Goal: Book appointment/travel/reservation

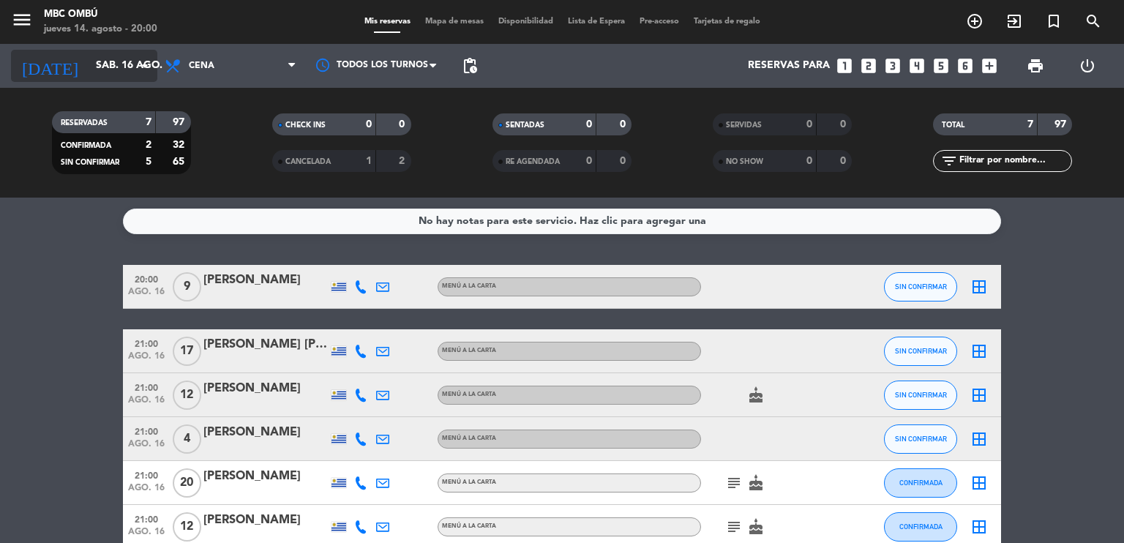
click at [100, 67] on input "sáb. 16 ago." at bounding box center [158, 66] width 139 height 26
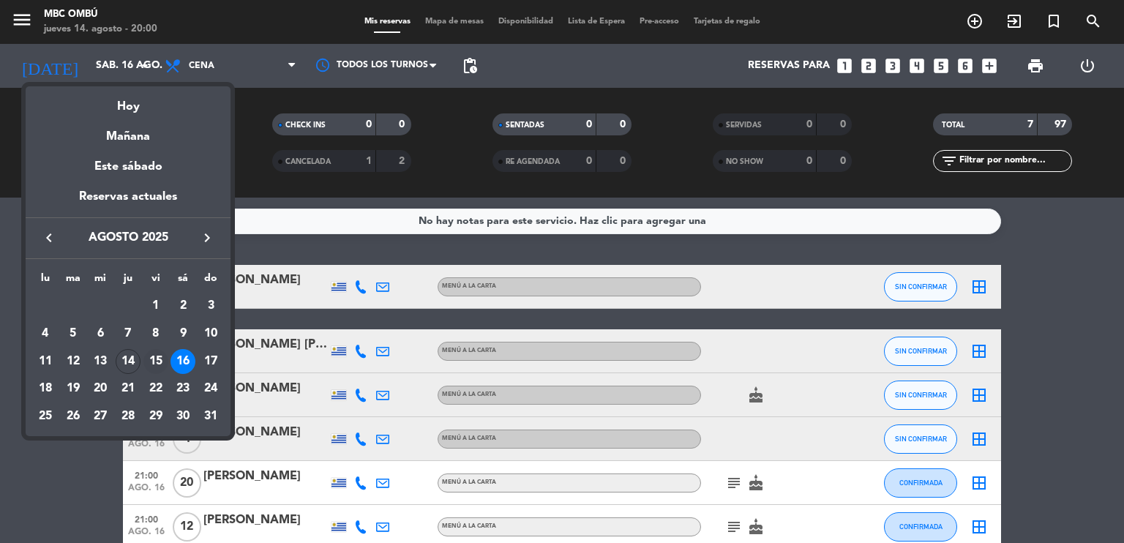
click at [155, 360] on div "15" at bounding box center [155, 361] width 25 height 25
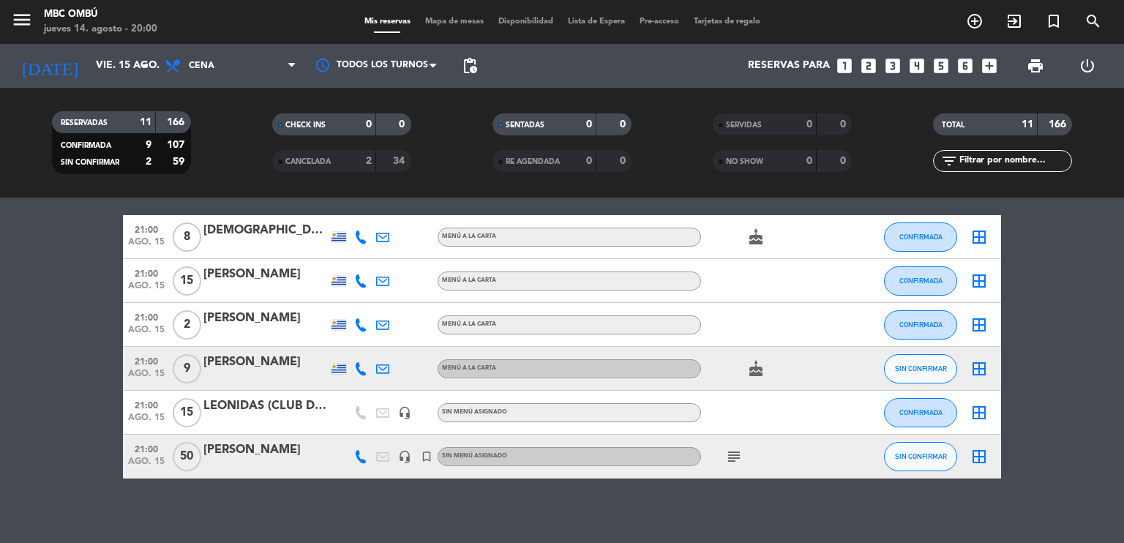
scroll to position [332, 0]
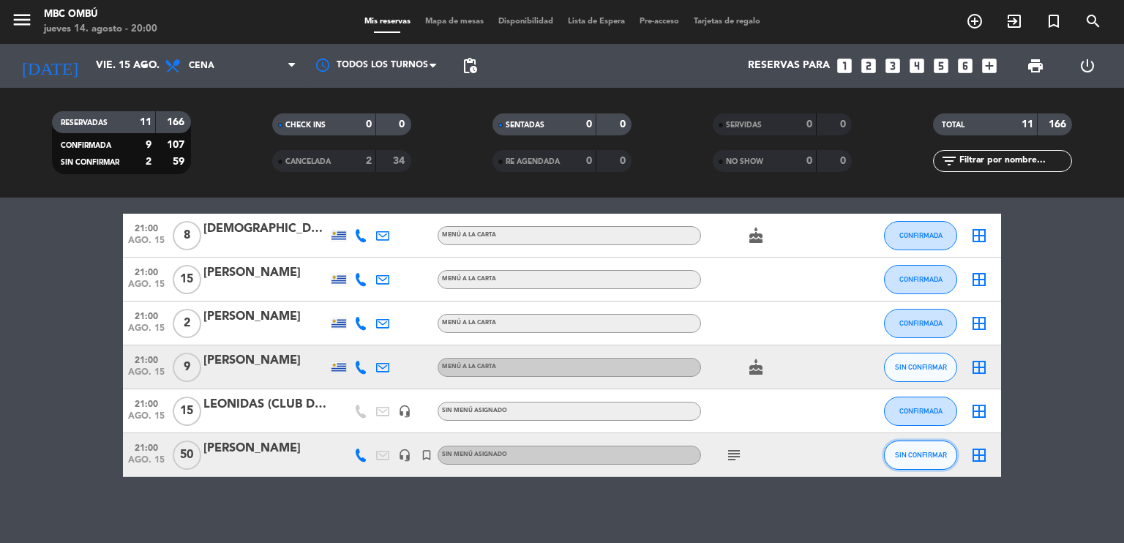
click at [910, 454] on span "SIN CONFIRMAR" at bounding box center [921, 455] width 52 height 8
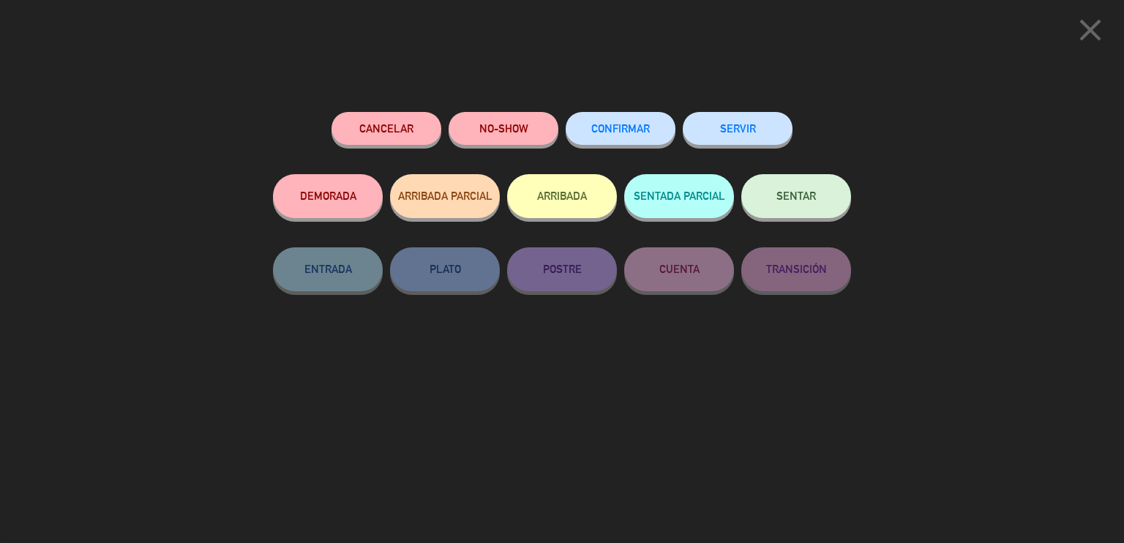
click at [629, 125] on span "CONFIRMAR" at bounding box center [620, 128] width 59 height 12
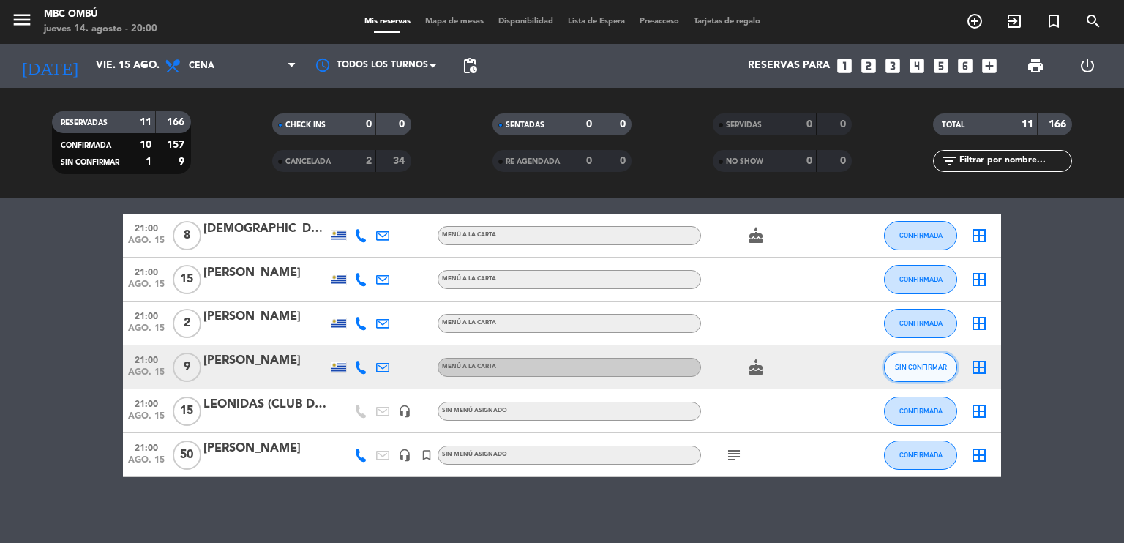
click at [942, 363] on span "SIN CONFIRMAR" at bounding box center [921, 367] width 52 height 8
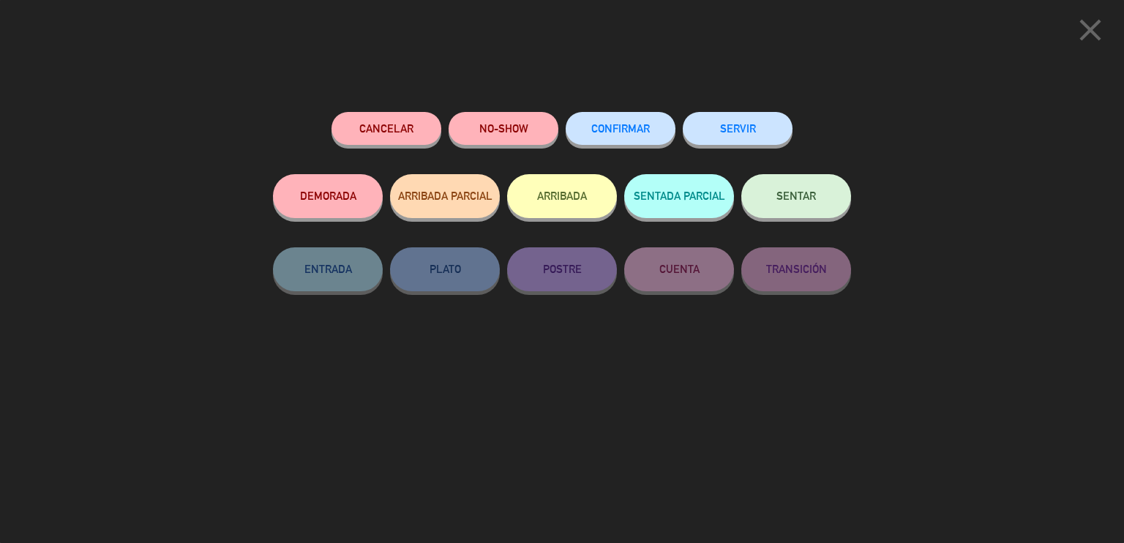
click at [594, 130] on span "CONFIRMAR" at bounding box center [620, 128] width 59 height 12
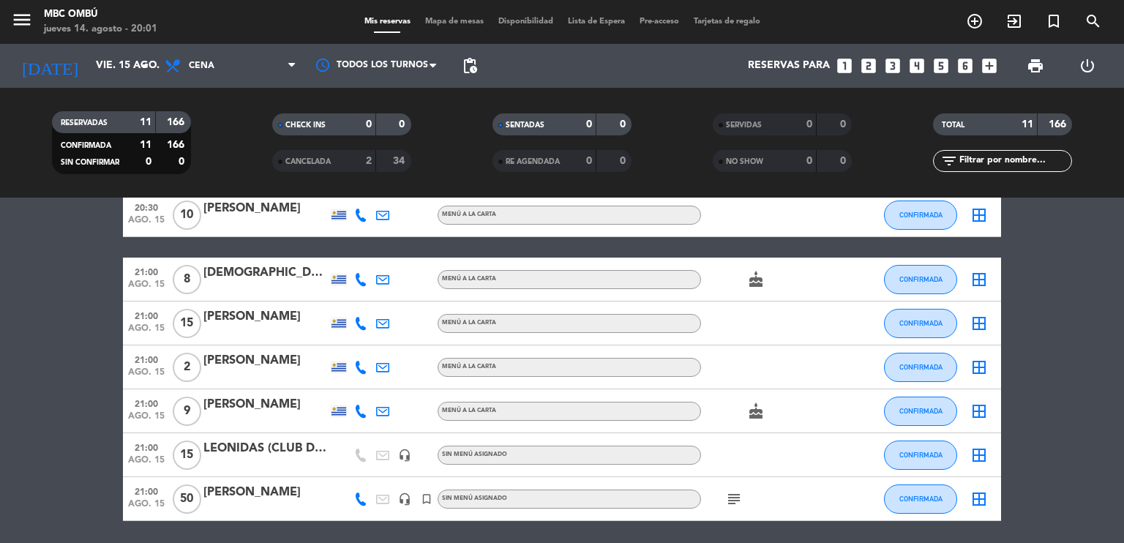
scroll to position [287, 0]
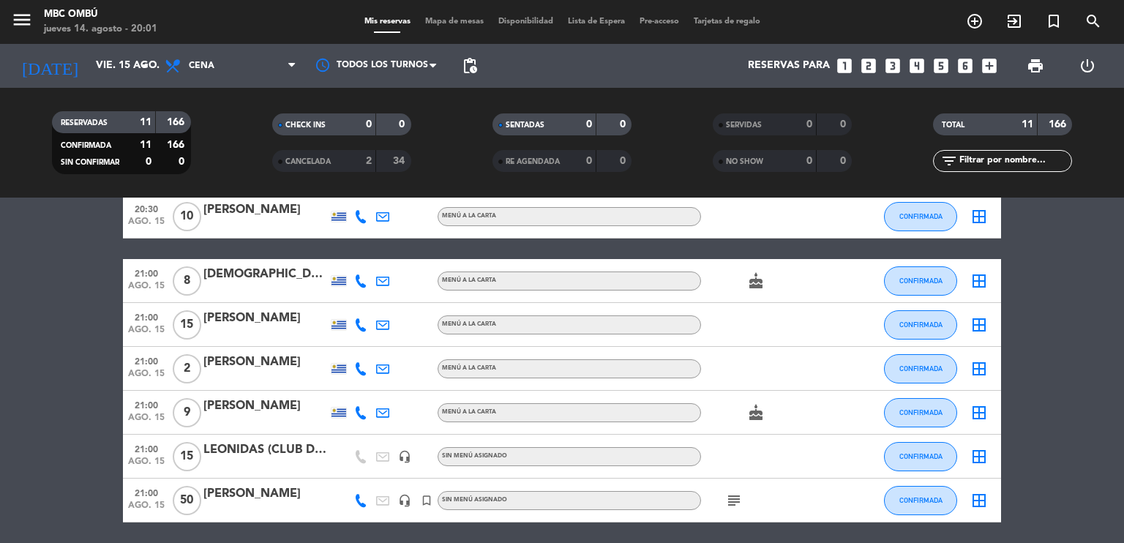
click at [363, 460] on icon at bounding box center [360, 456] width 13 height 13
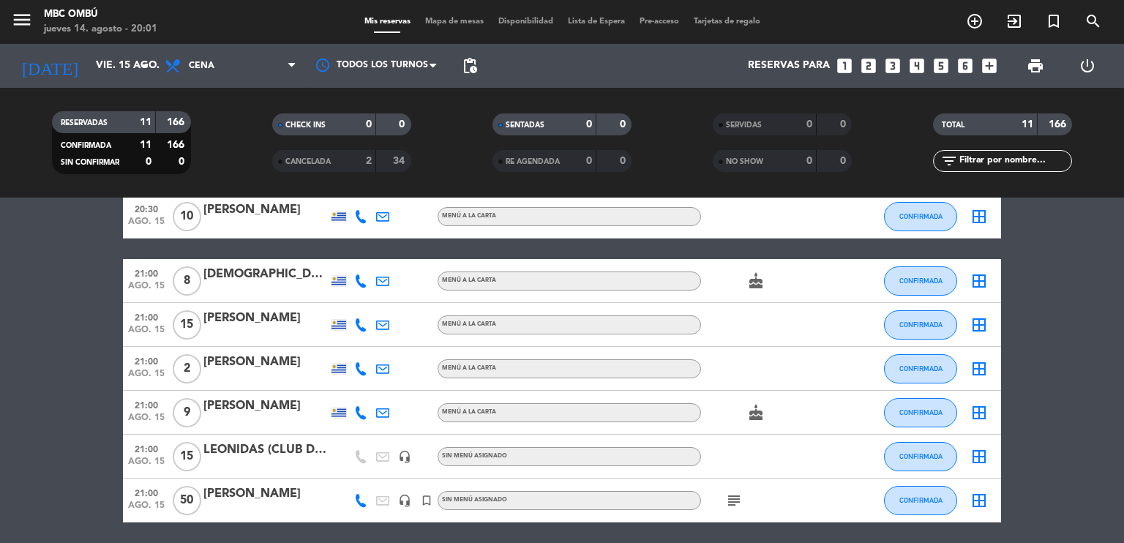
click at [363, 460] on icon at bounding box center [360, 456] width 13 height 13
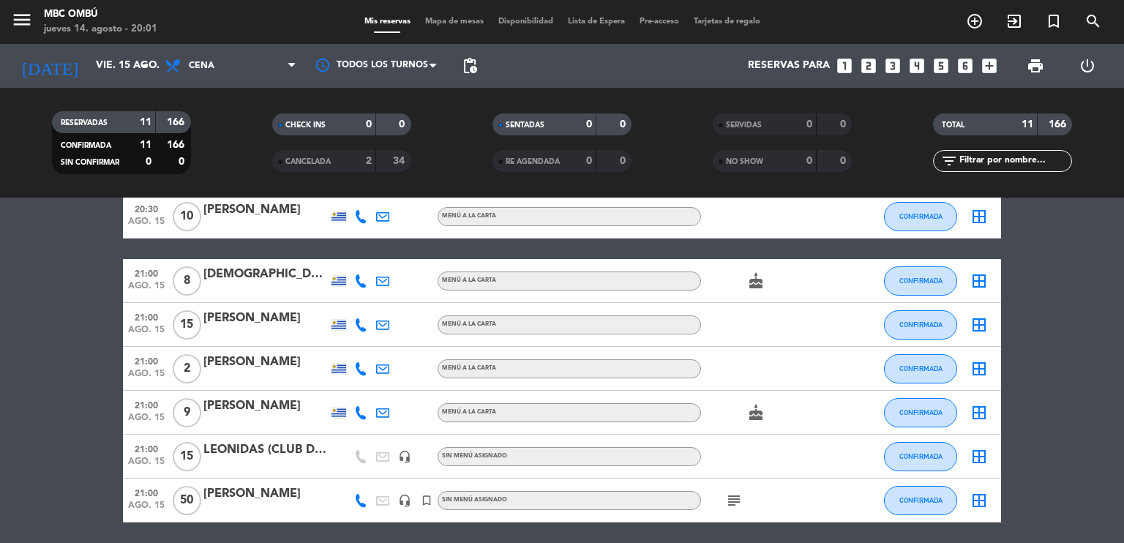
click at [363, 460] on icon at bounding box center [360, 456] width 13 height 13
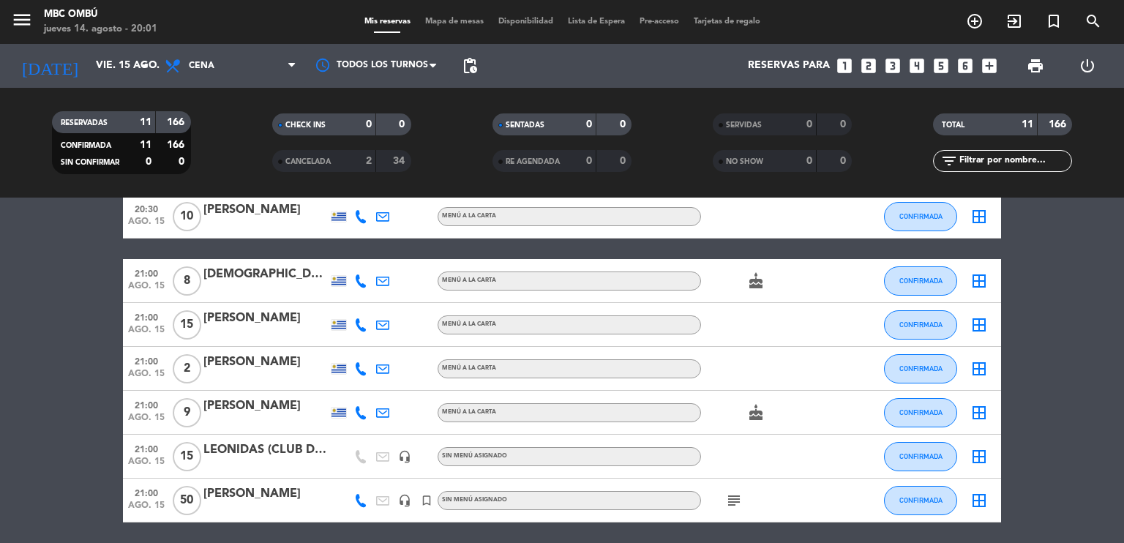
click at [363, 460] on icon at bounding box center [360, 456] width 13 height 13
click at [364, 460] on icon at bounding box center [360, 456] width 13 height 13
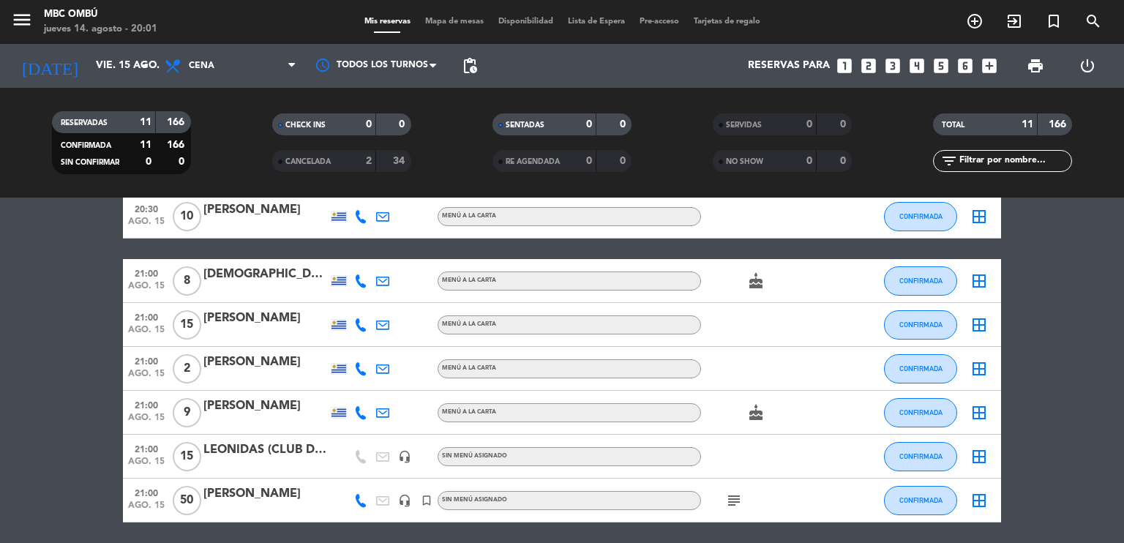
click at [364, 460] on icon at bounding box center [360, 456] width 13 height 13
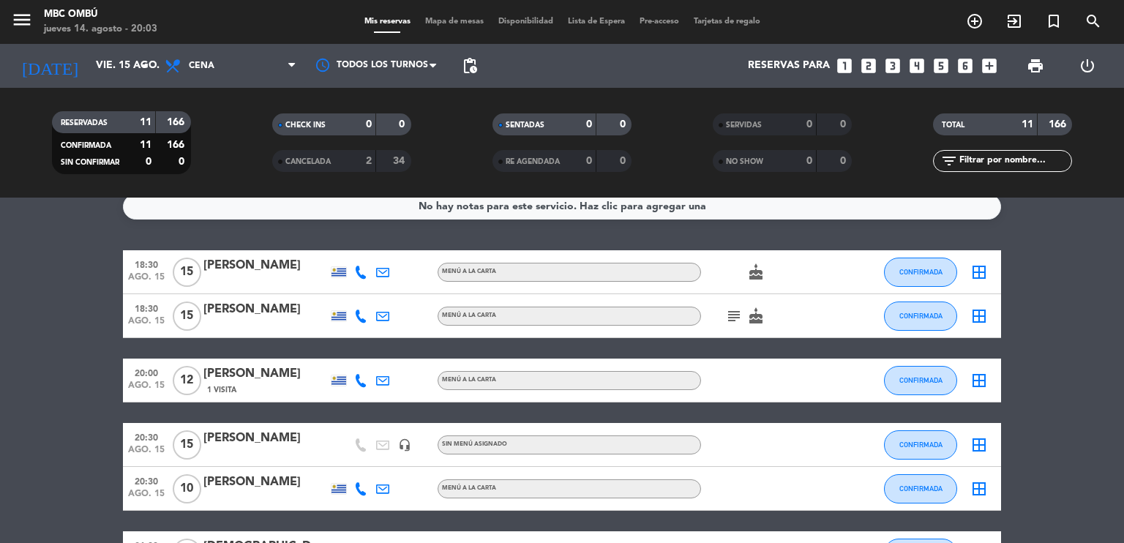
scroll to position [0, 0]
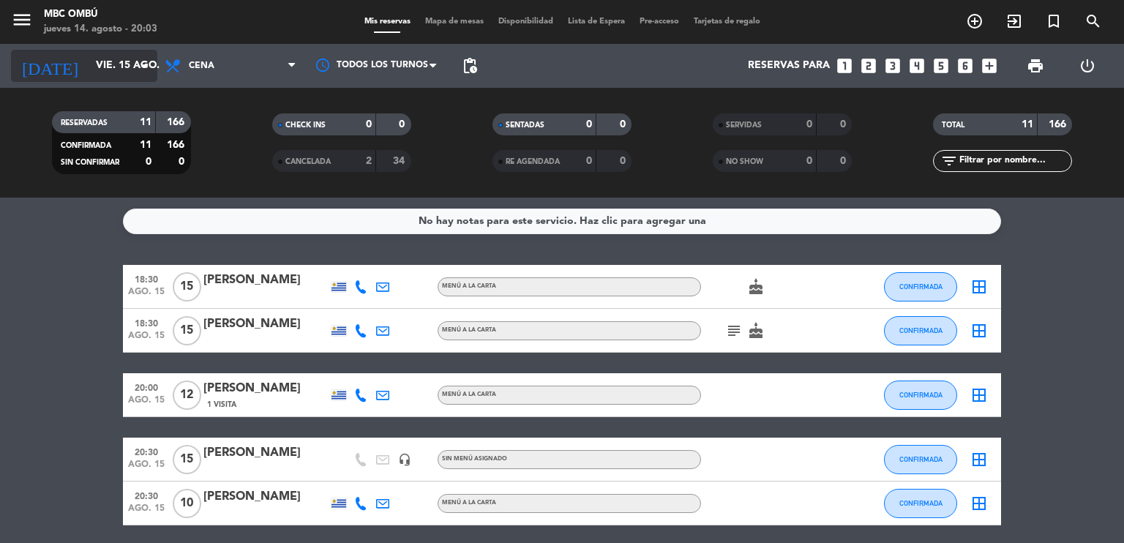
click at [89, 75] on input "vie. 15 ago." at bounding box center [158, 66] width 139 height 26
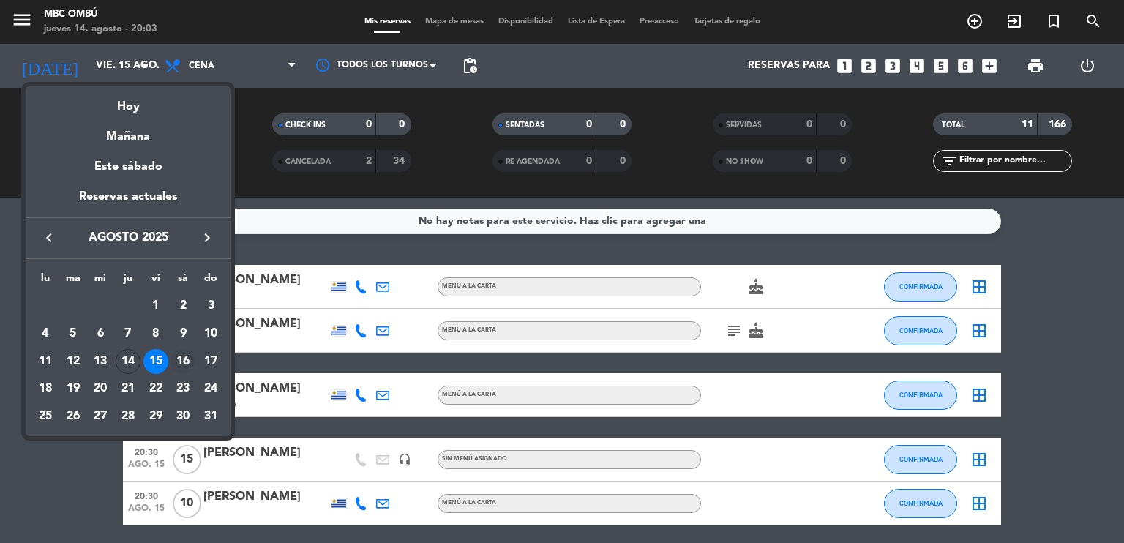
click at [183, 367] on div "16" at bounding box center [182, 361] width 25 height 25
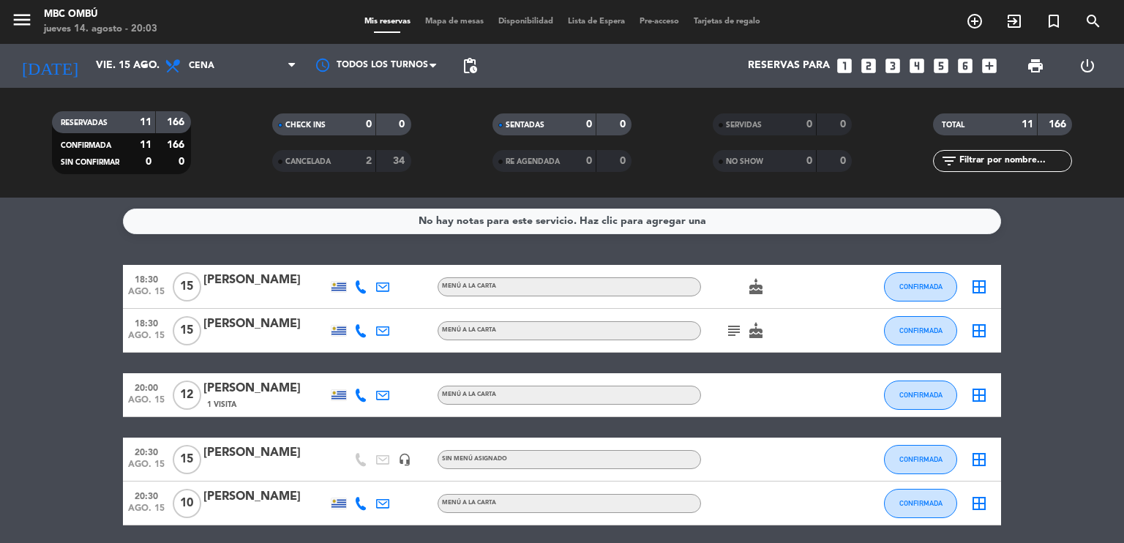
type input "sáb. 16 ago."
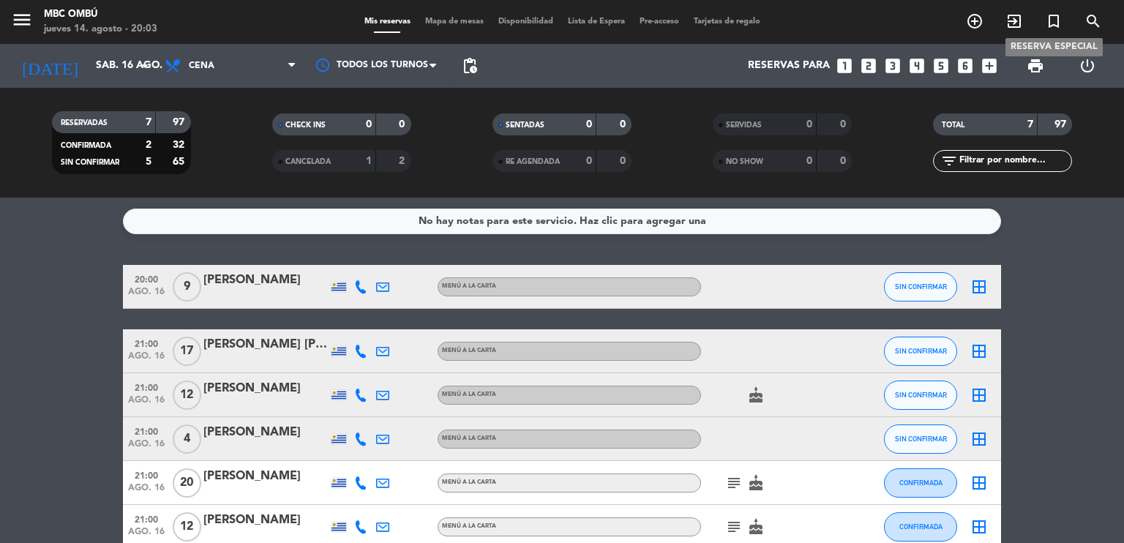
click at [1059, 20] on icon "turned_in_not" at bounding box center [1054, 21] width 18 height 18
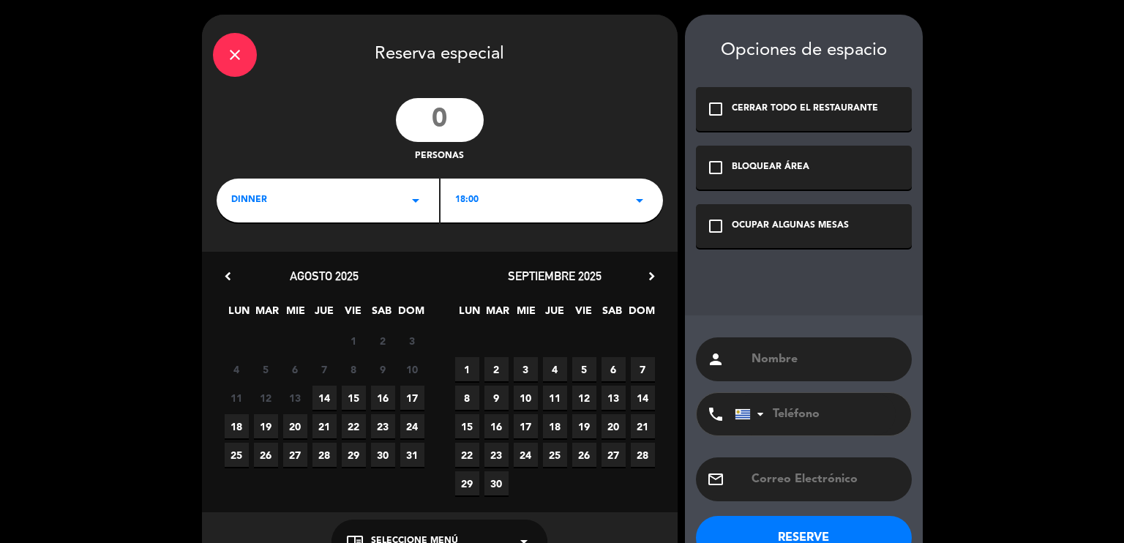
drag, startPoint x: 483, startPoint y: 116, endPoint x: 465, endPoint y: 119, distance: 17.8
click at [465, 119] on input "number" at bounding box center [440, 120] width 88 height 44
type input "200"
click at [610, 195] on div "18:00 arrow_drop_down" at bounding box center [552, 201] width 222 height 44
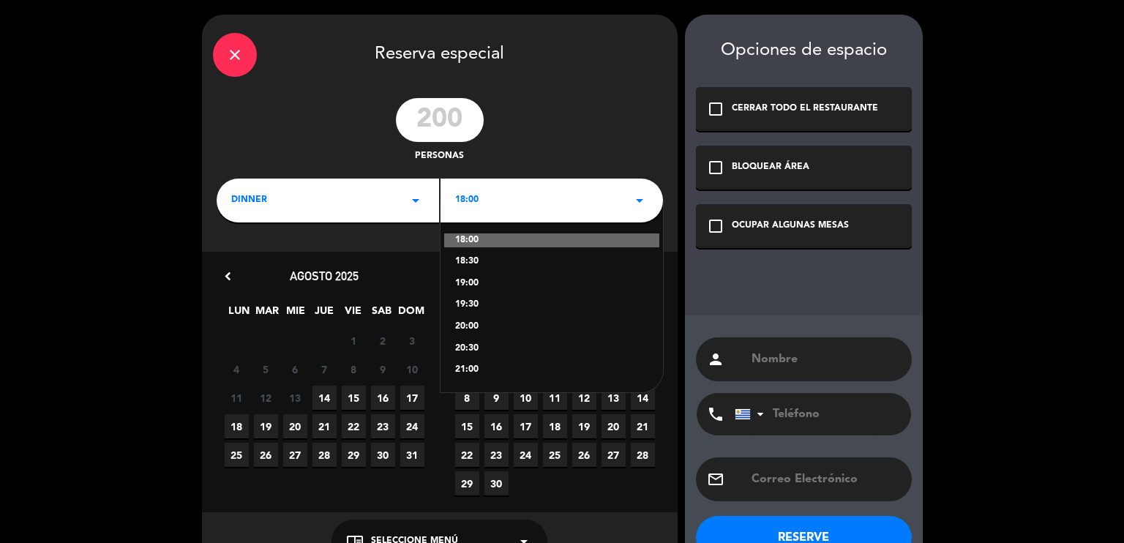
click at [467, 321] on div "20:00" at bounding box center [551, 327] width 193 height 15
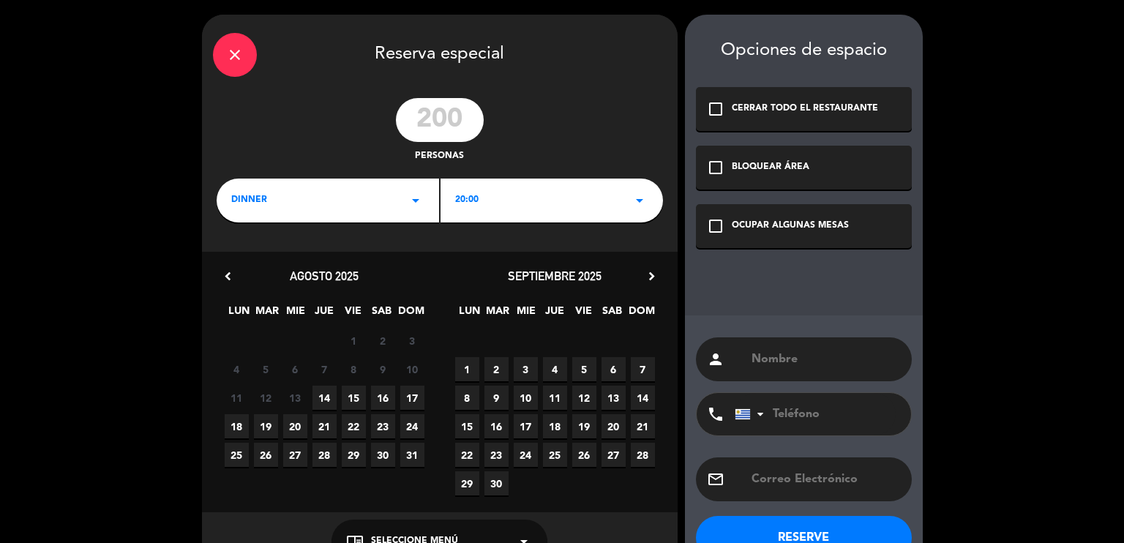
click at [722, 224] on icon "check_box_outline_blank" at bounding box center [716, 226] width 18 height 18
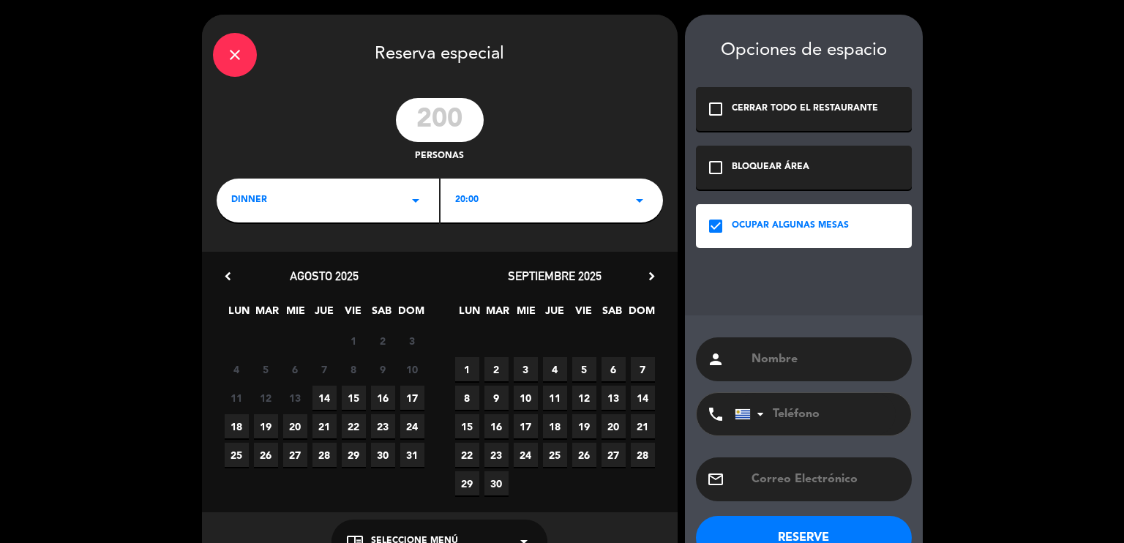
click at [386, 397] on span "16" at bounding box center [383, 398] width 24 height 24
click at [775, 370] on div "person" at bounding box center [804, 359] width 216 height 44
click at [782, 364] on input "text" at bounding box center [825, 359] width 151 height 20
type input "MIS"
click at [806, 531] on button "RESERVE" at bounding box center [804, 538] width 216 height 44
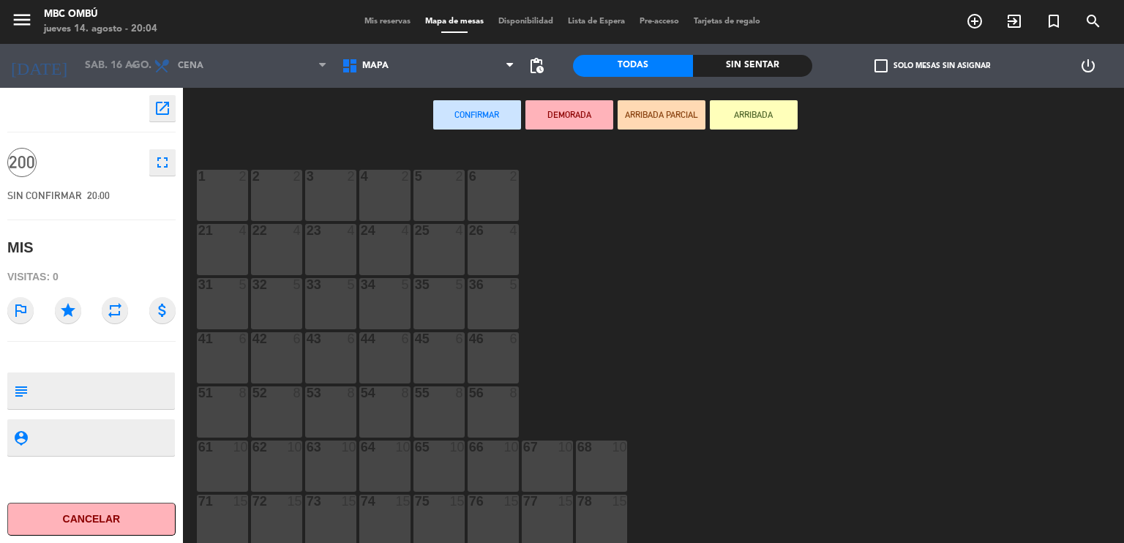
click at [389, 24] on span "Mis reservas" at bounding box center [387, 22] width 61 height 8
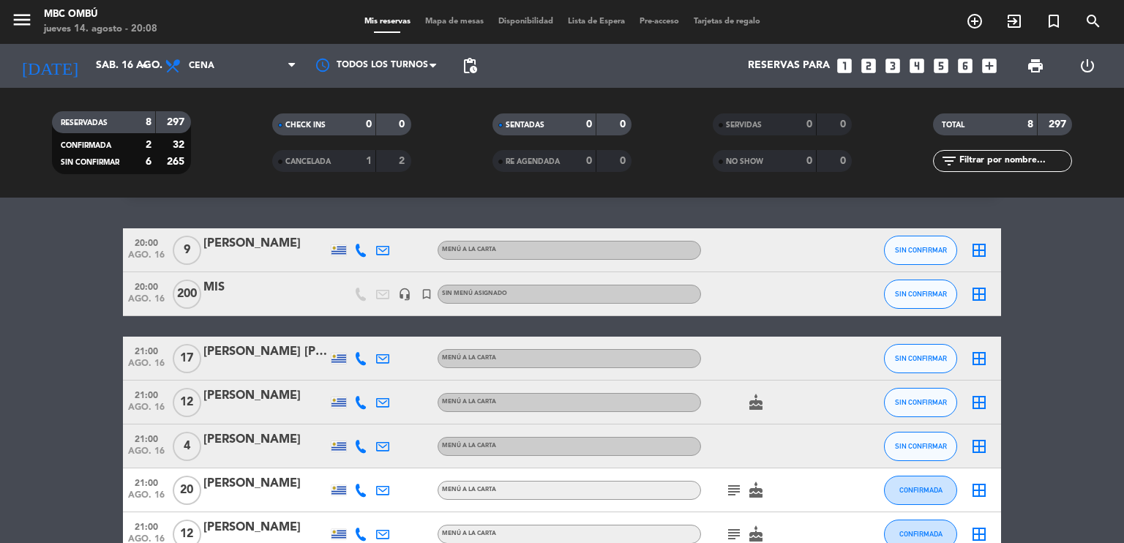
scroll to position [38, 0]
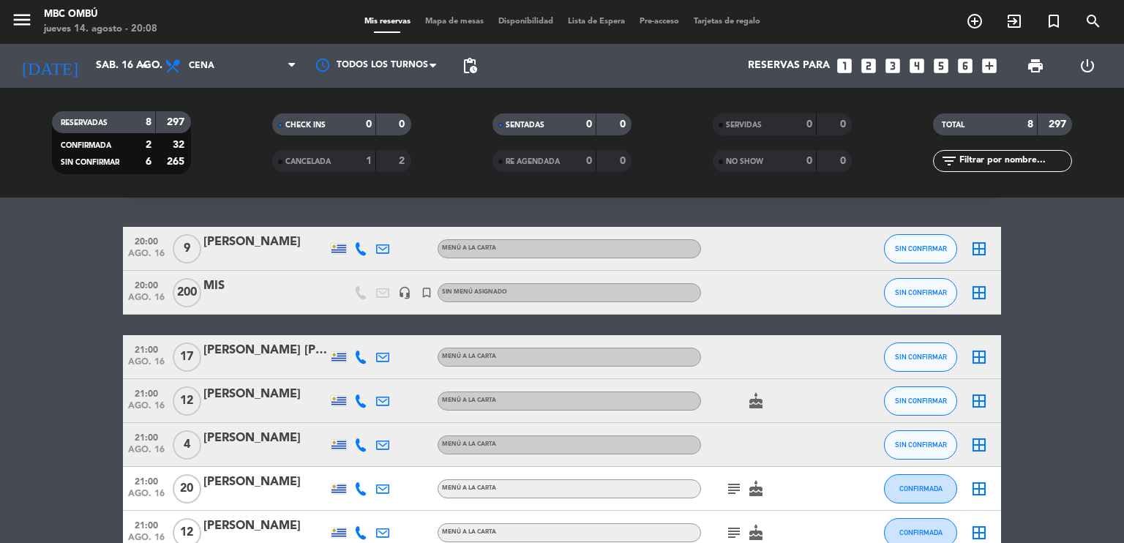
click at [26, 359] on bookings-row "20:00 ago. 16 9 [PERSON_NAME] MENÚ A LA CARTA SIN CONFIRMAR border_all 20:00 ag…" at bounding box center [562, 413] width 1124 height 372
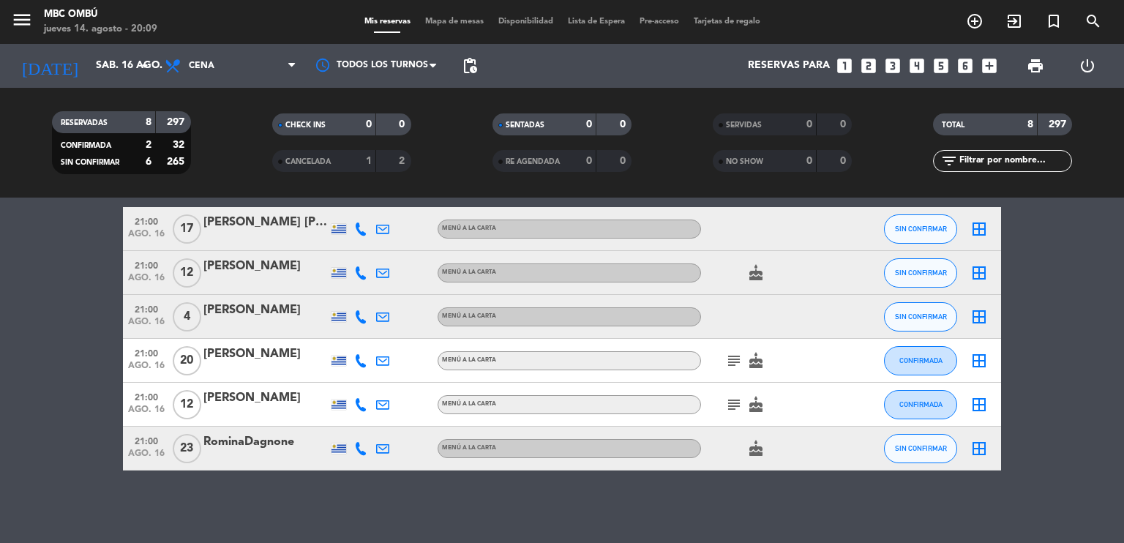
scroll to position [161, 0]
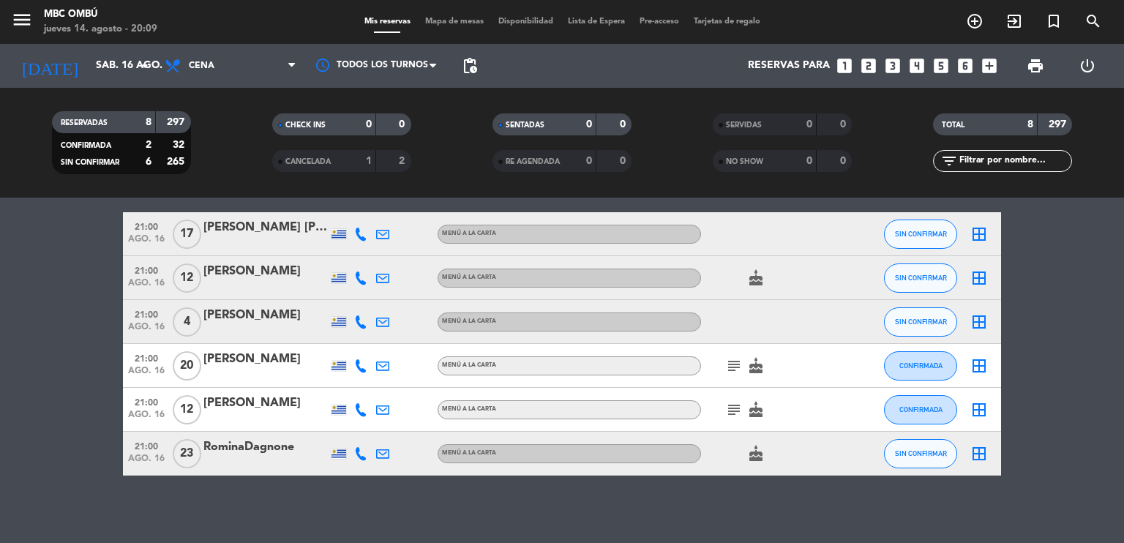
click at [731, 403] on icon "subject" at bounding box center [734, 410] width 18 height 18
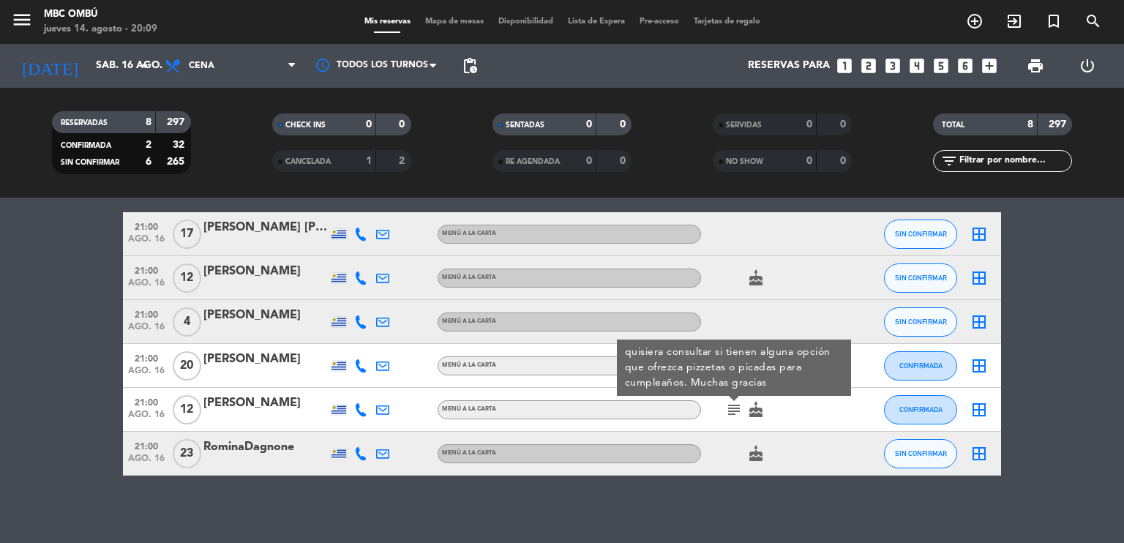
click at [801, 424] on div "subject quisiera consultar si tienen alguna opción que ofrezca pizzetas o picad…" at bounding box center [767, 409] width 132 height 43
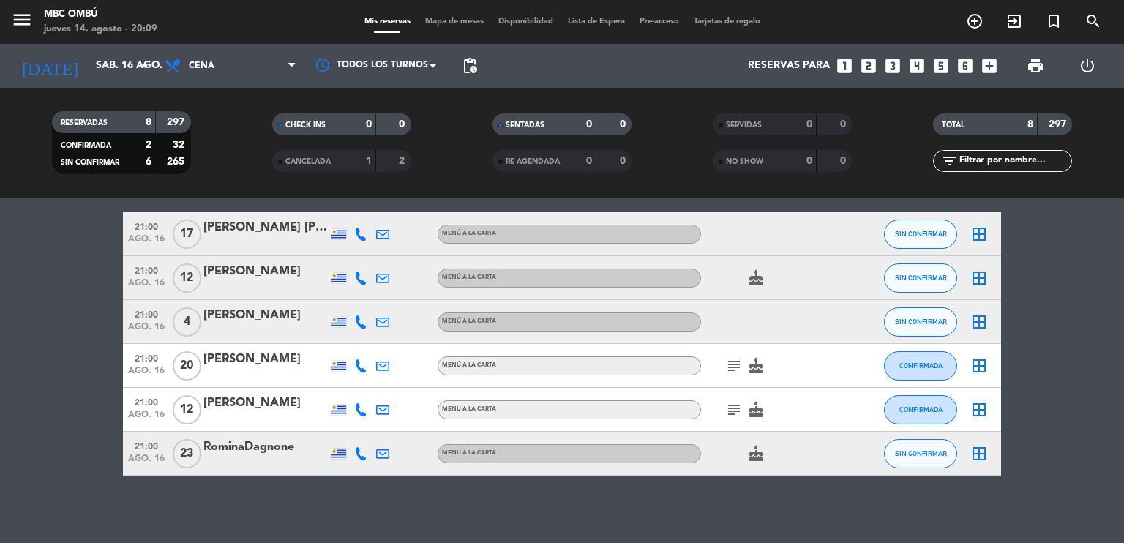
click at [735, 368] on icon "subject" at bounding box center [734, 366] width 18 height 18
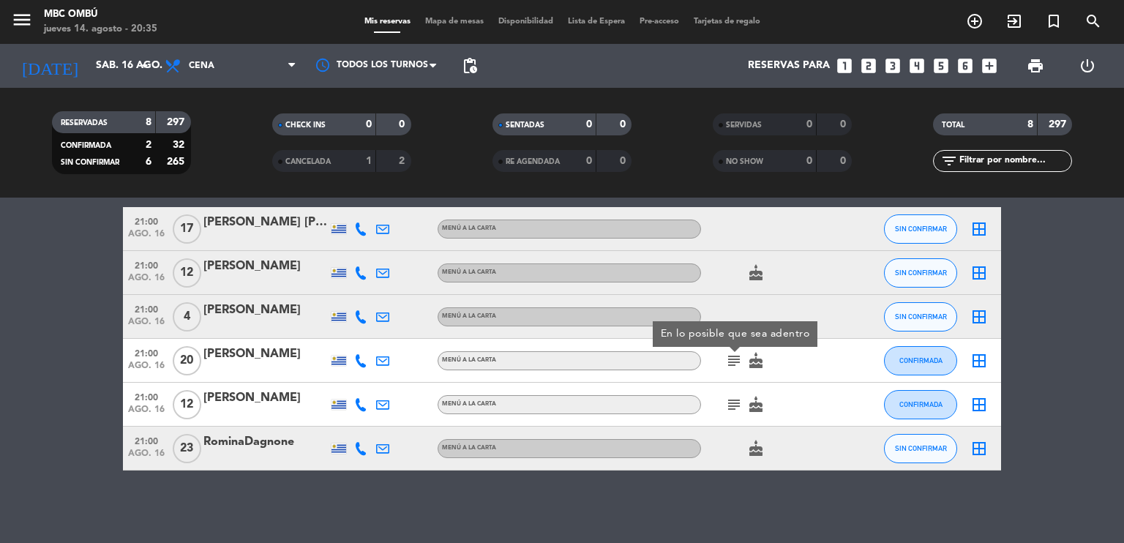
scroll to position [0, 0]
